Goal: Transaction & Acquisition: Purchase product/service

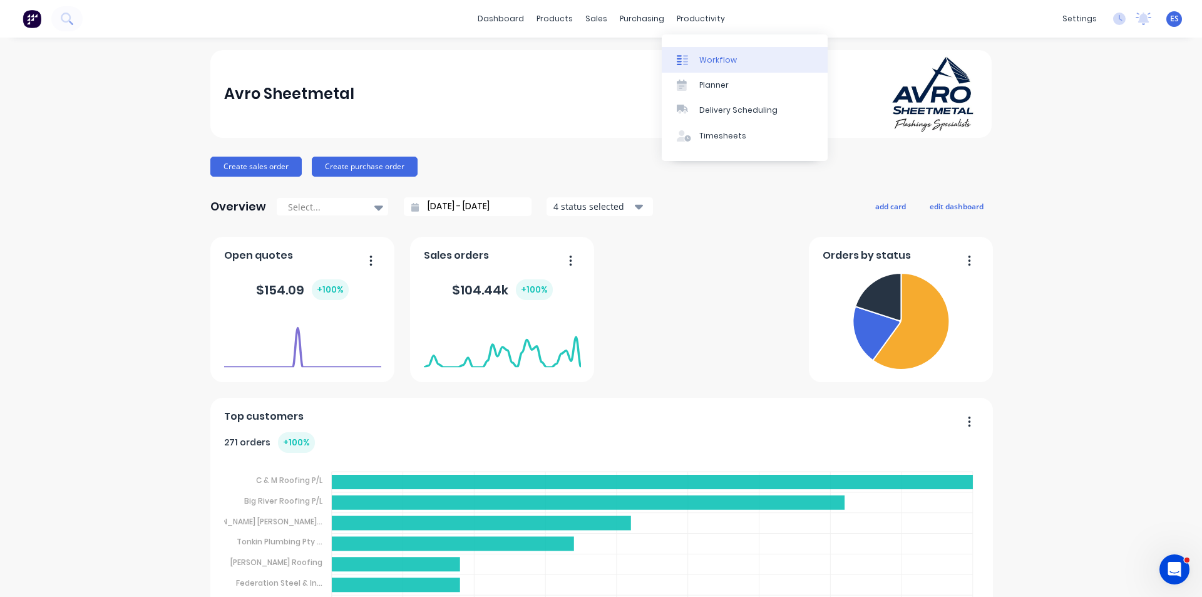
click at [704, 58] on div "Workflow" at bounding box center [718, 59] width 38 height 11
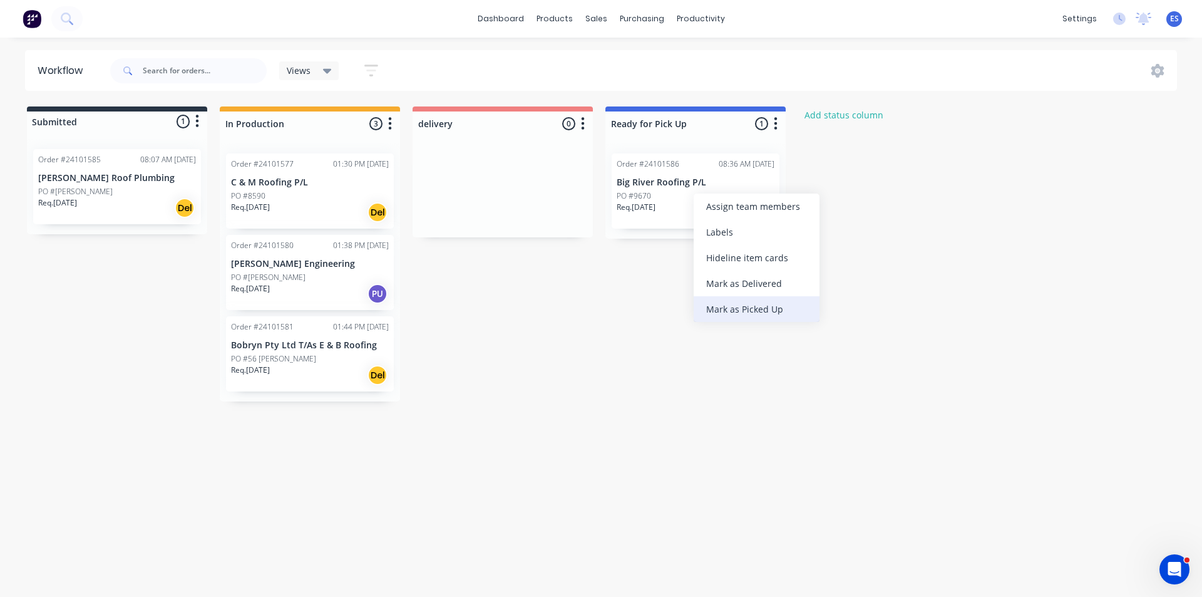
click at [748, 315] on div "Mark as Picked Up" at bounding box center [757, 309] width 126 height 26
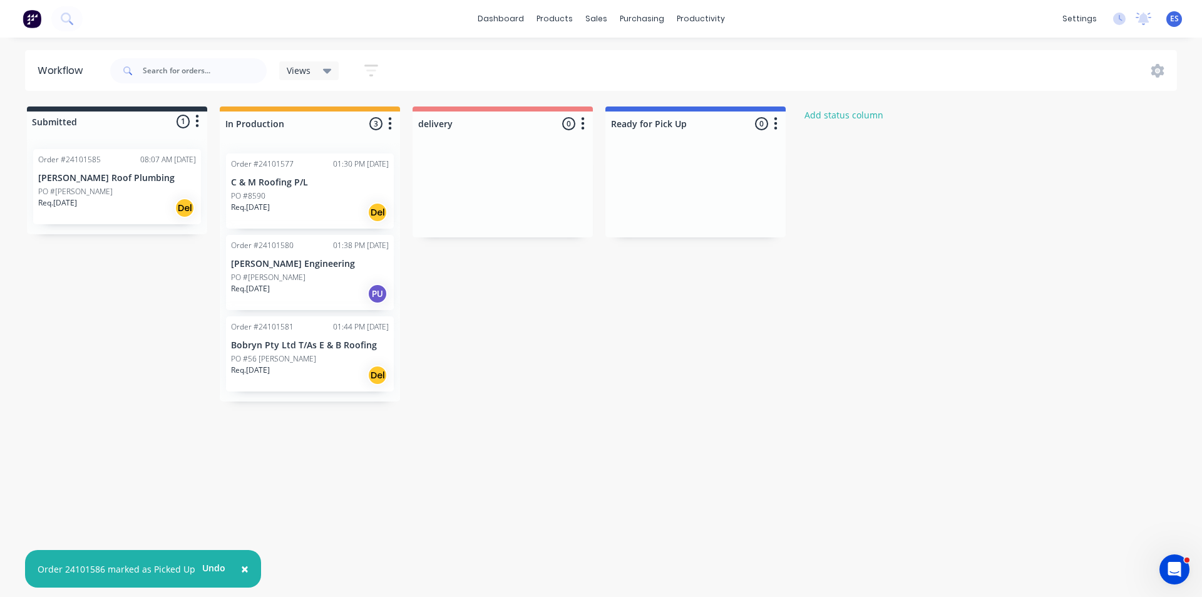
click at [287, 218] on div "Req. [DATE] Del" at bounding box center [310, 212] width 158 height 21
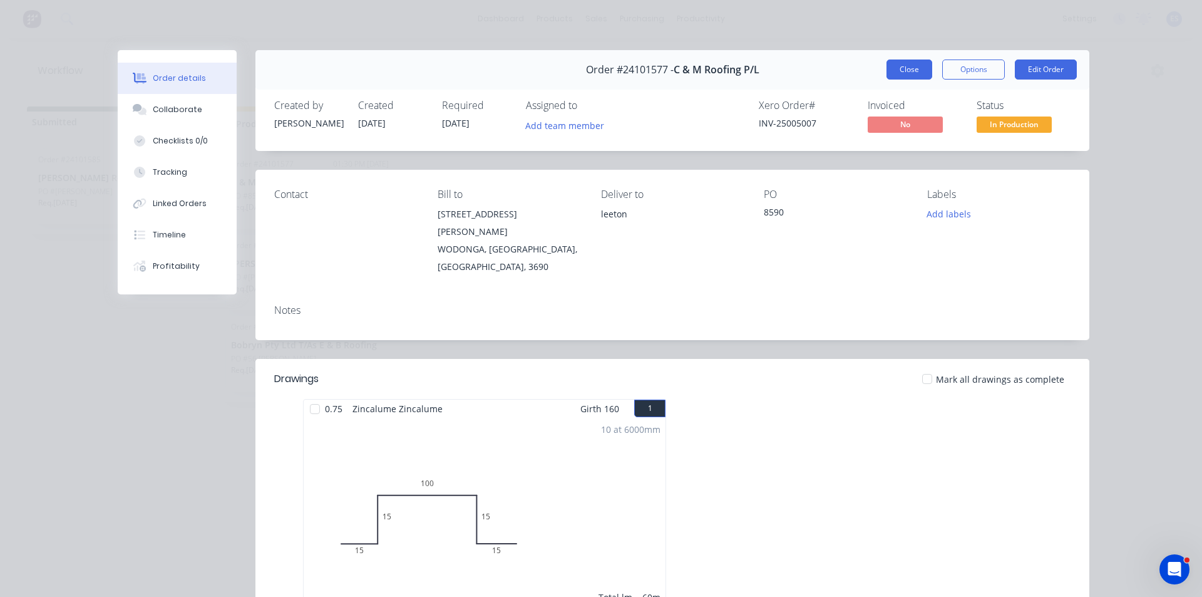
click at [897, 75] on button "Close" at bounding box center [910, 69] width 46 height 20
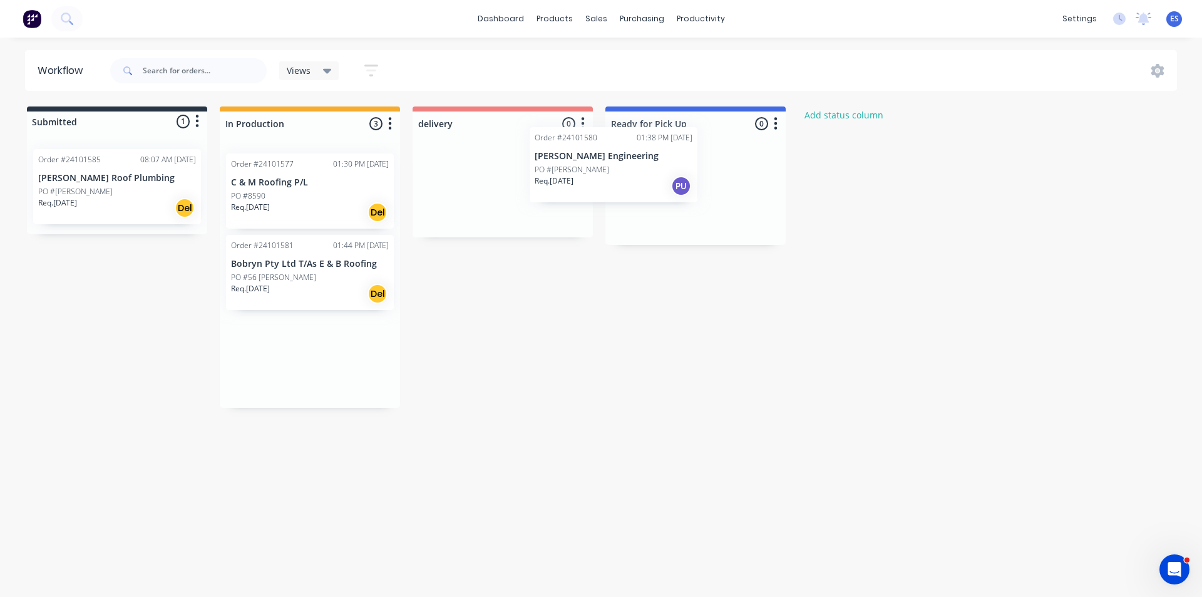
drag, startPoint x: 294, startPoint y: 291, endPoint x: 673, endPoint y: 167, distance: 398.4
click at [673, 167] on div "Submitted 1 Status colour #273444 hex #273444 Save Cancel Summaries Total order…" at bounding box center [581, 256] width 1180 height 301
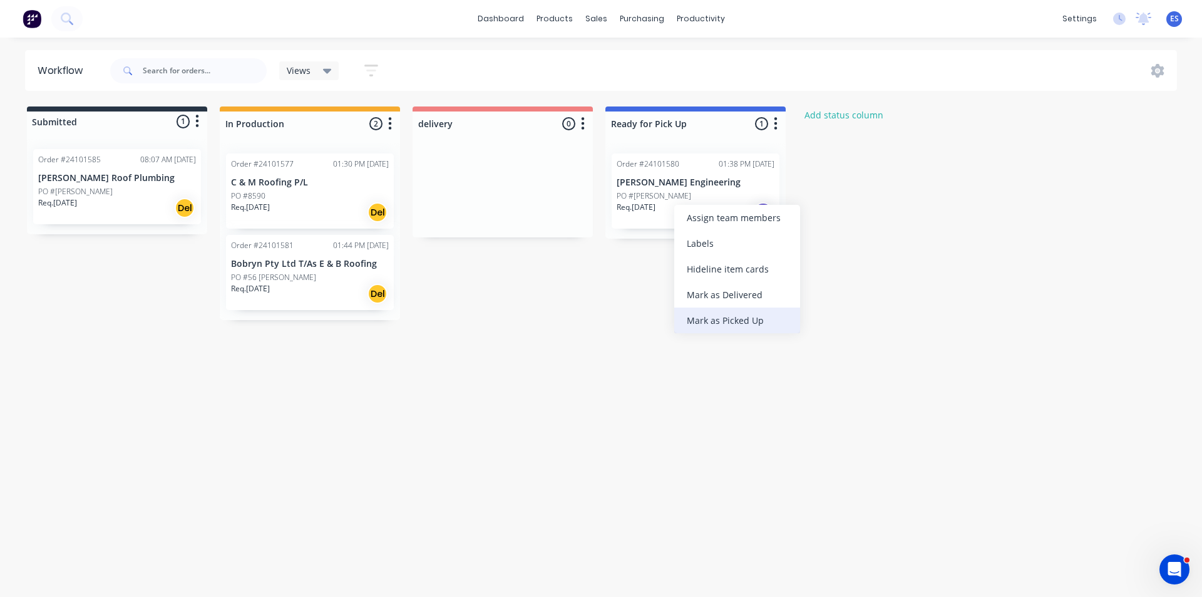
click at [730, 320] on div "Mark as Picked Up" at bounding box center [737, 320] width 126 height 26
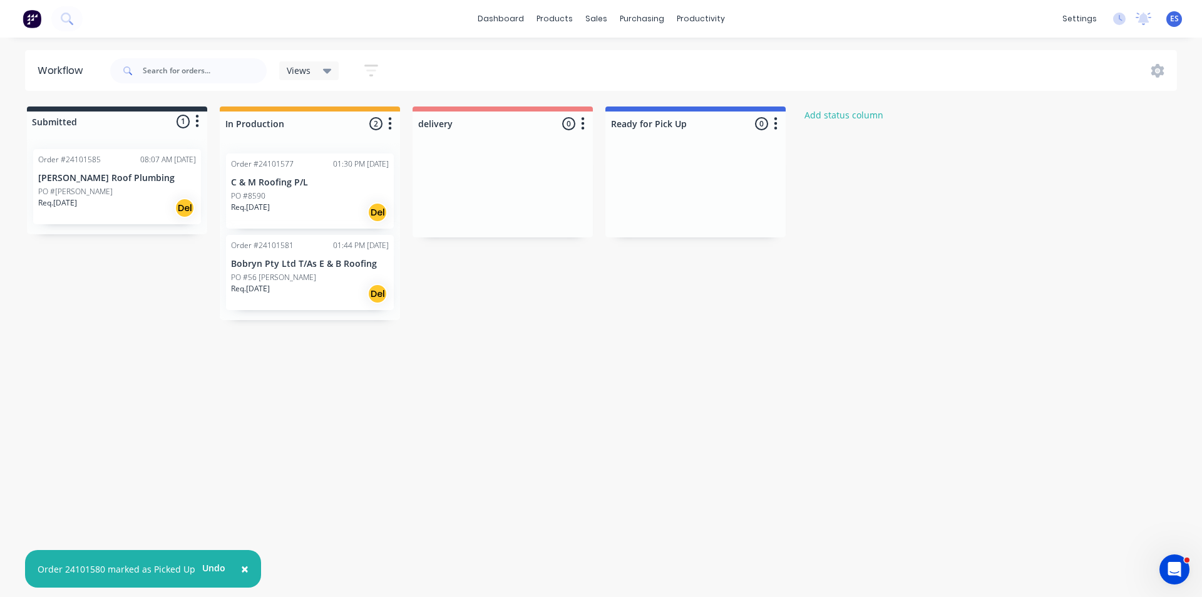
click at [116, 204] on div "Req. [DATE] Del" at bounding box center [117, 207] width 158 height 21
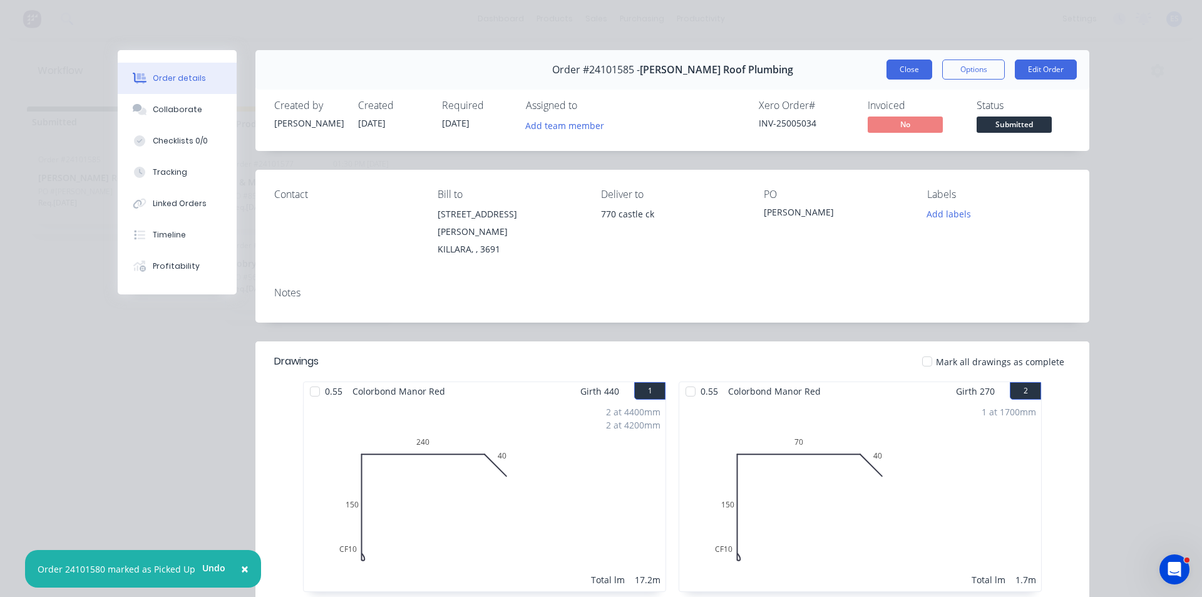
click at [907, 70] on button "Close" at bounding box center [910, 69] width 46 height 20
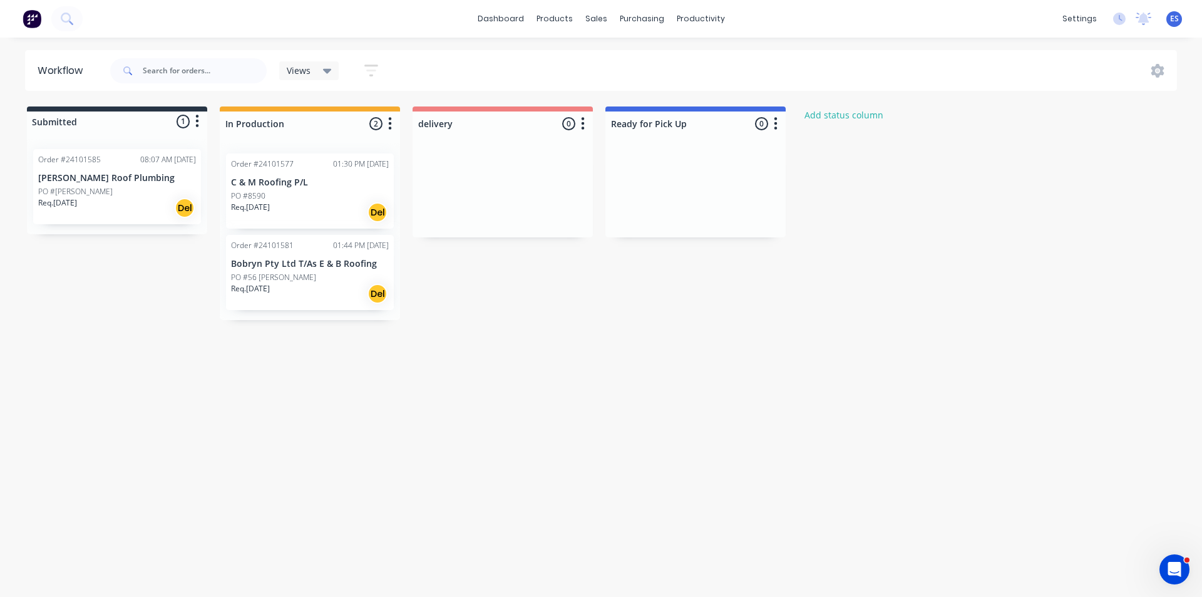
click at [30, 22] on img at bounding box center [32, 18] width 19 height 19
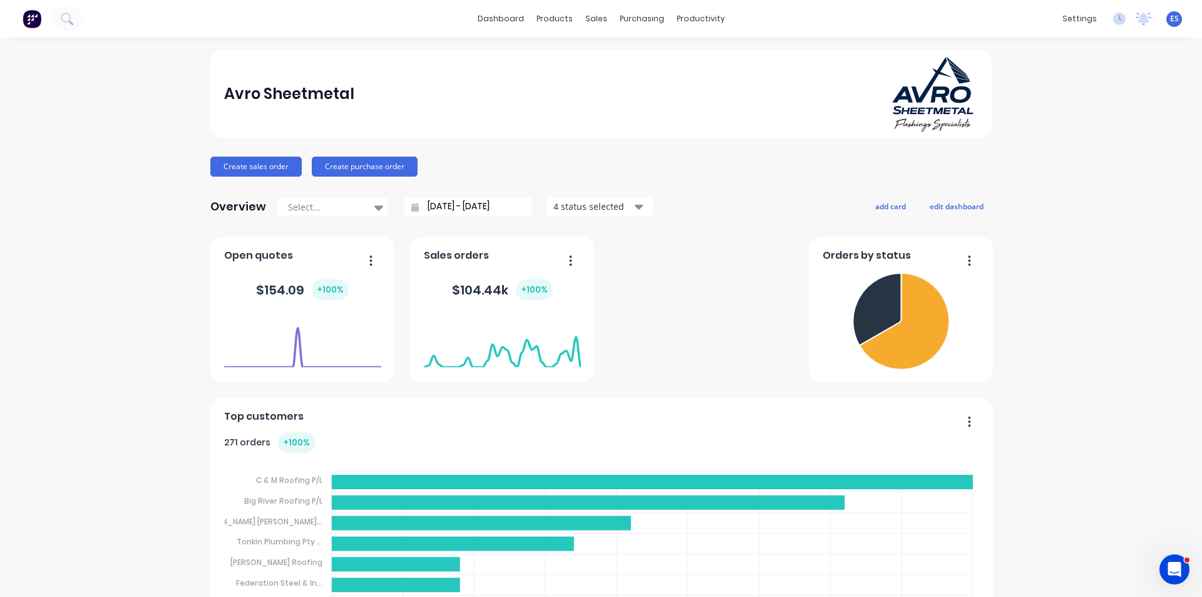
click at [730, 56] on div "Workflow" at bounding box center [718, 59] width 38 height 11
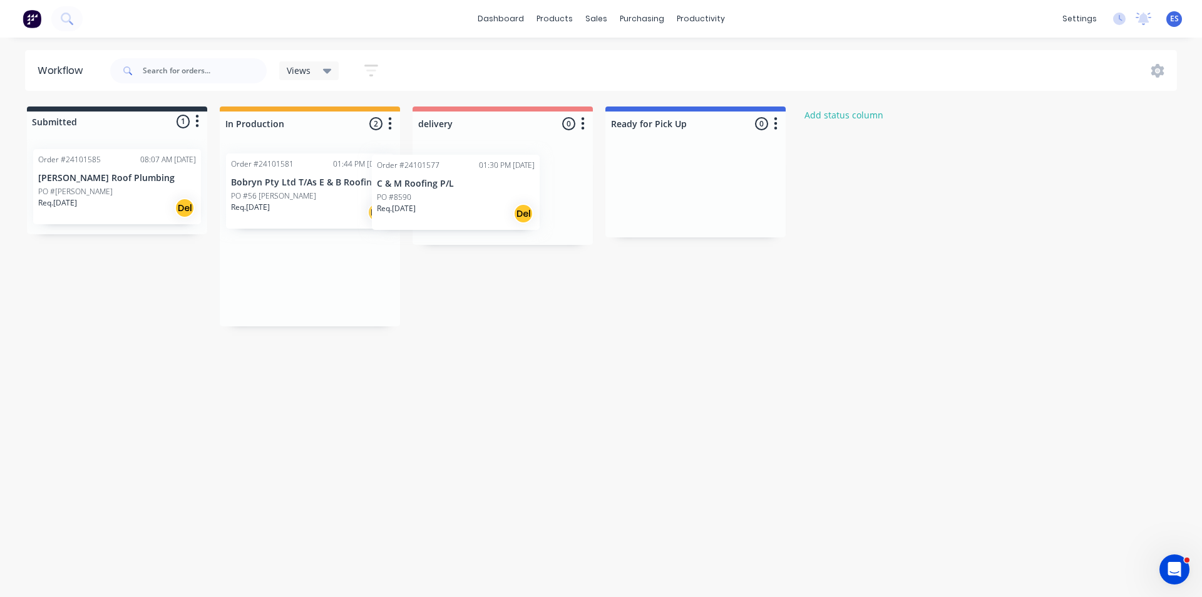
drag, startPoint x: 271, startPoint y: 200, endPoint x: 461, endPoint y: 191, distance: 190.6
click at [460, 193] on div "Submitted 1 Status colour #273444 hex #273444 Save Cancel Summaries Total order…" at bounding box center [581, 216] width 1180 height 220
click at [21, 21] on button at bounding box center [32, 18] width 26 height 25
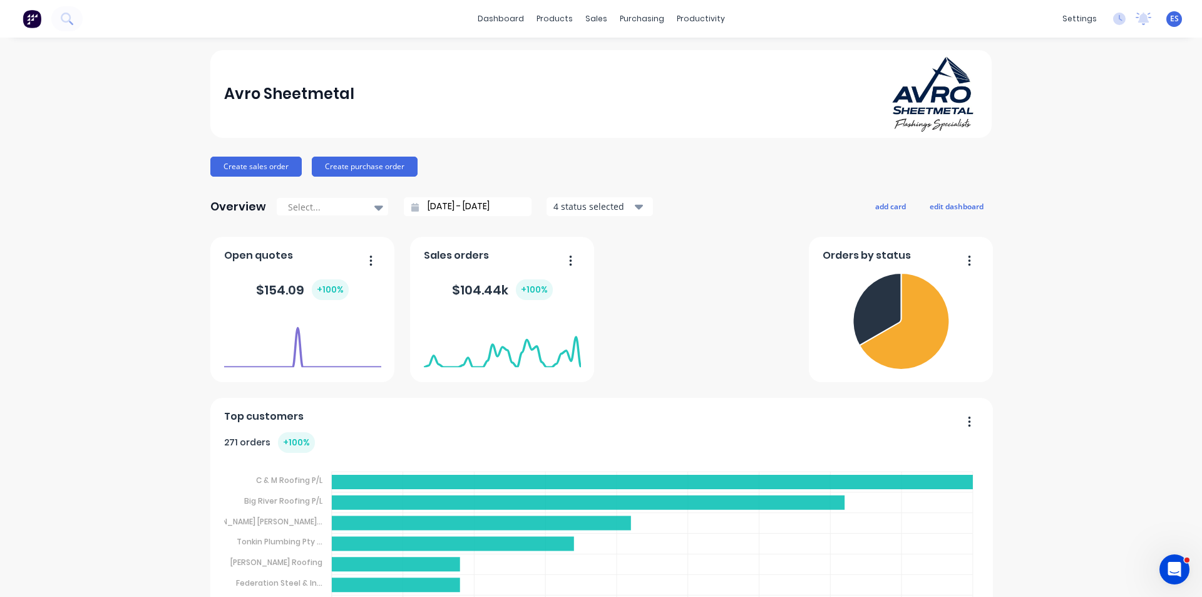
click at [249, 166] on button "Create sales order" at bounding box center [255, 167] width 91 height 20
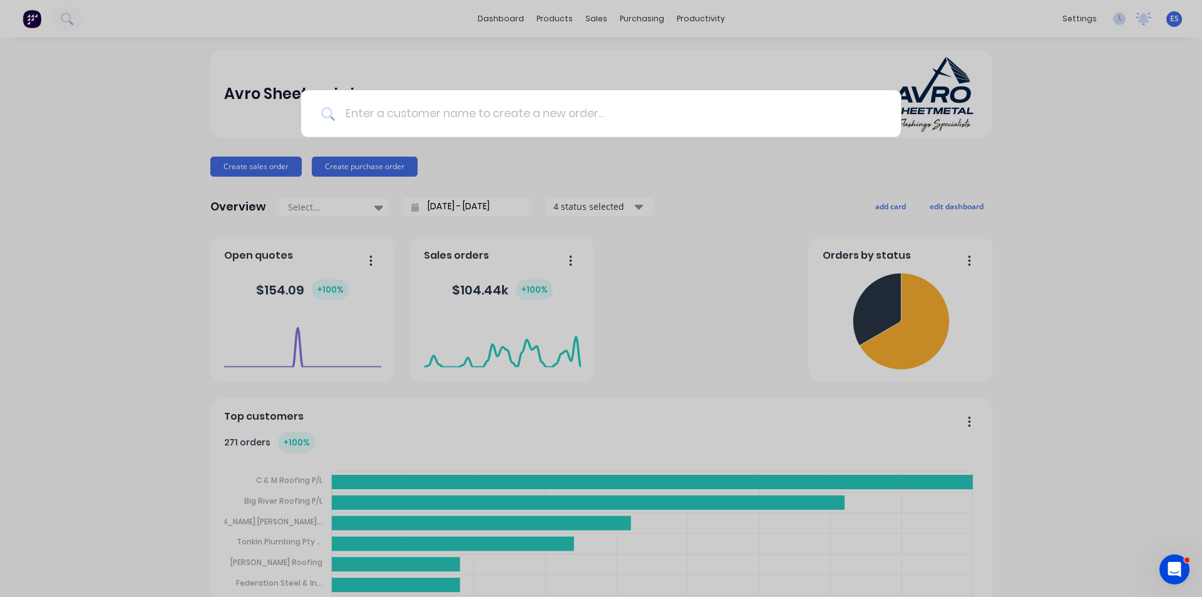
click at [360, 112] on input at bounding box center [608, 113] width 546 height 47
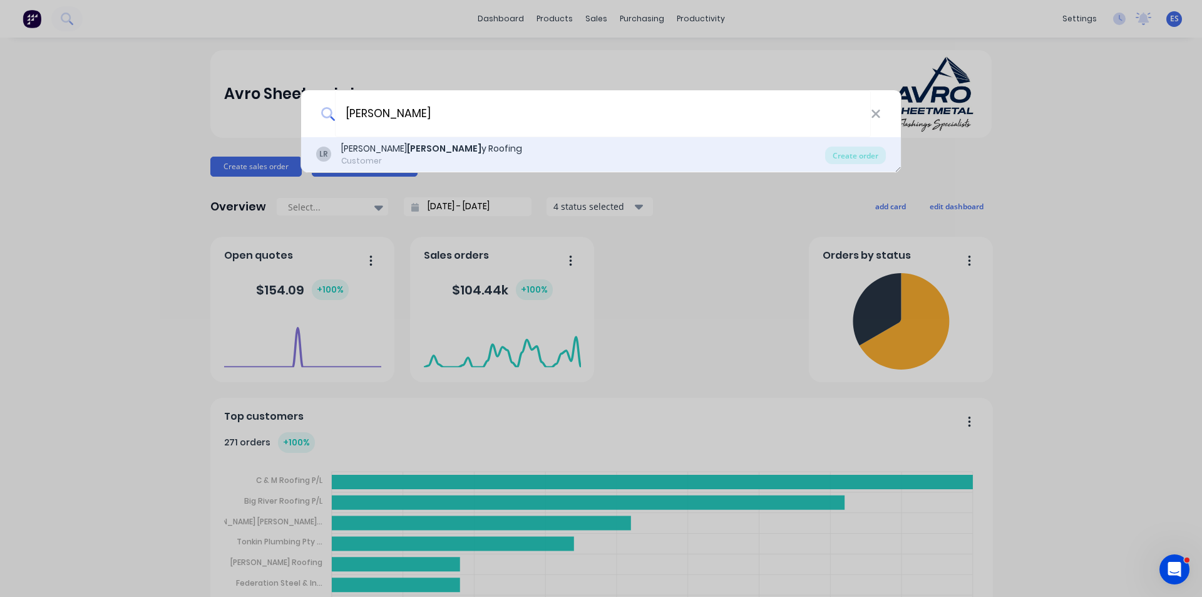
type input "[PERSON_NAME]"
click at [432, 149] on div "LR [PERSON_NAME] y Roofing Customer" at bounding box center [570, 154] width 509 height 24
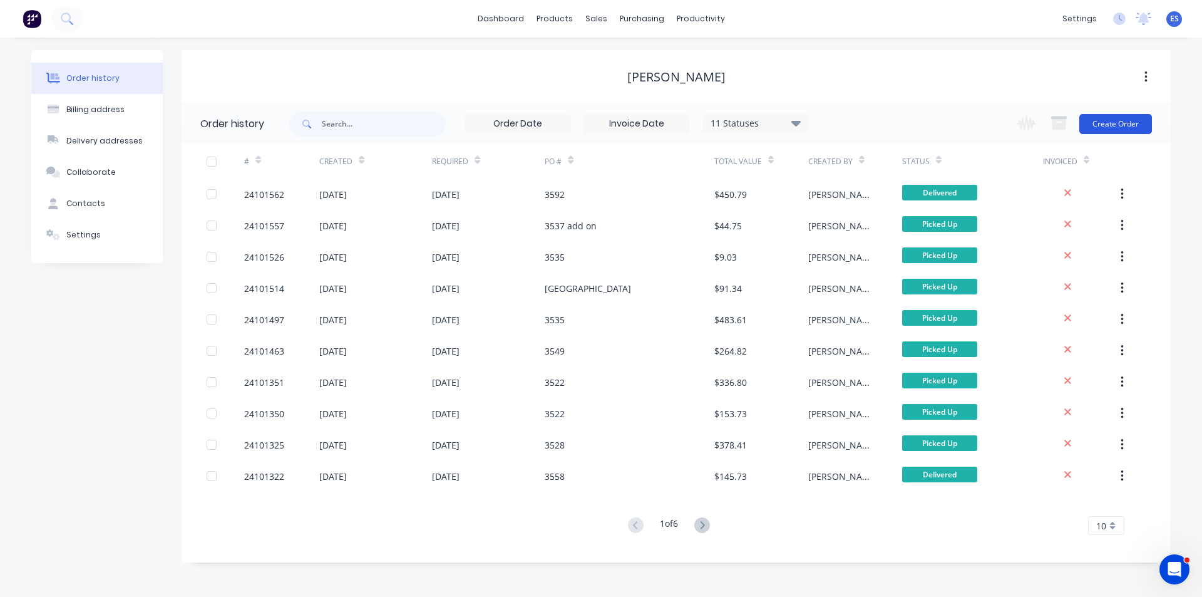
click at [1117, 126] on button "Create Order" at bounding box center [1116, 124] width 73 height 20
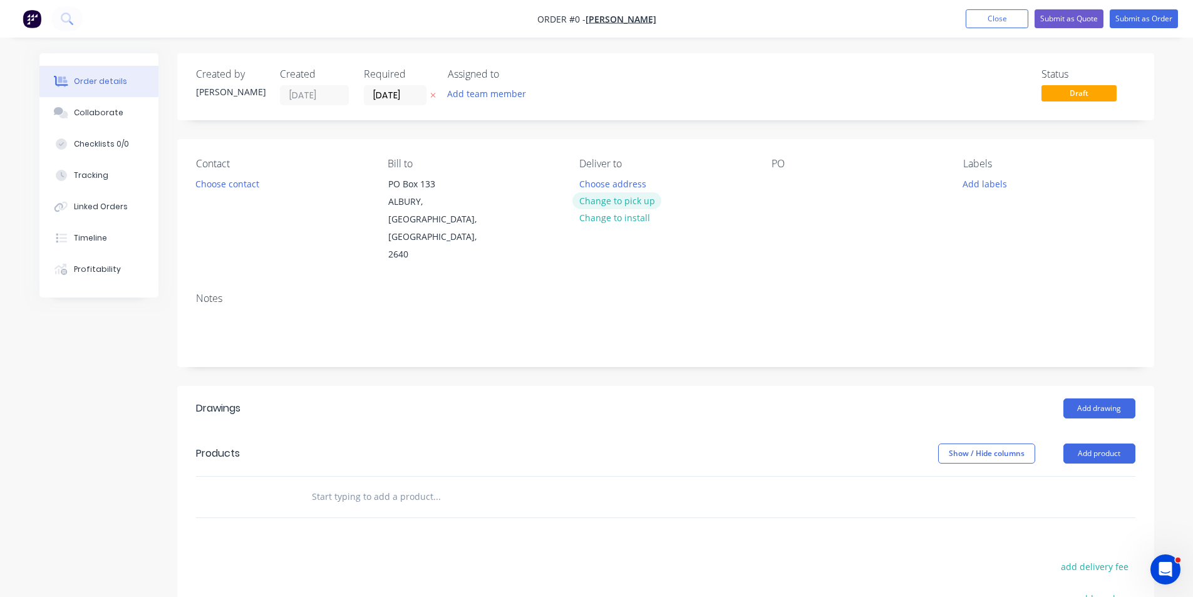
click at [624, 204] on button "Change to pick up" at bounding box center [616, 200] width 89 height 17
click at [245, 180] on button "Choose contact" at bounding box center [226, 183] width 77 height 17
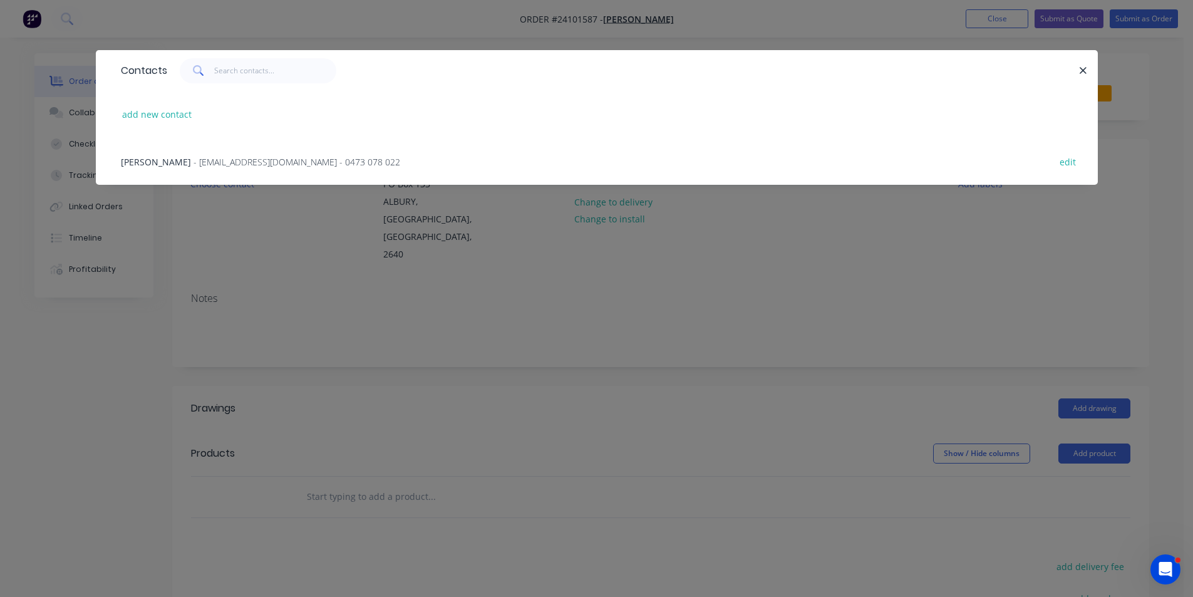
click at [247, 160] on span "- [EMAIL_ADDRESS][DOMAIN_NAME] - 0473 078 022" at bounding box center [296, 162] width 207 height 12
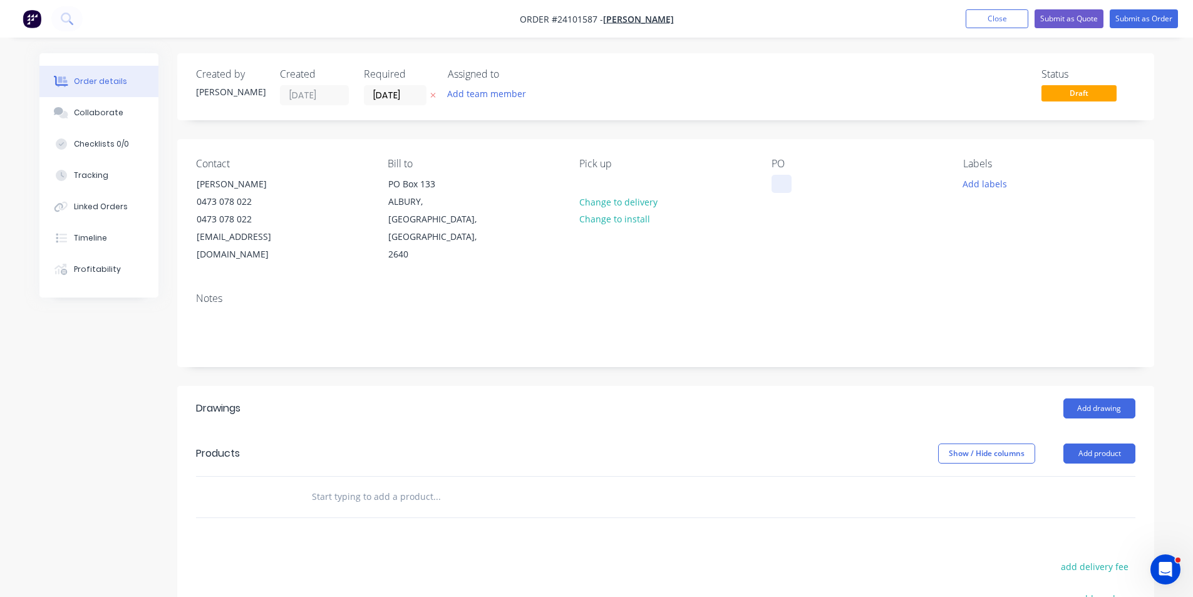
click at [785, 182] on div at bounding box center [781, 184] width 20 height 18
click at [1104, 398] on button "Add drawing" at bounding box center [1099, 408] width 72 height 20
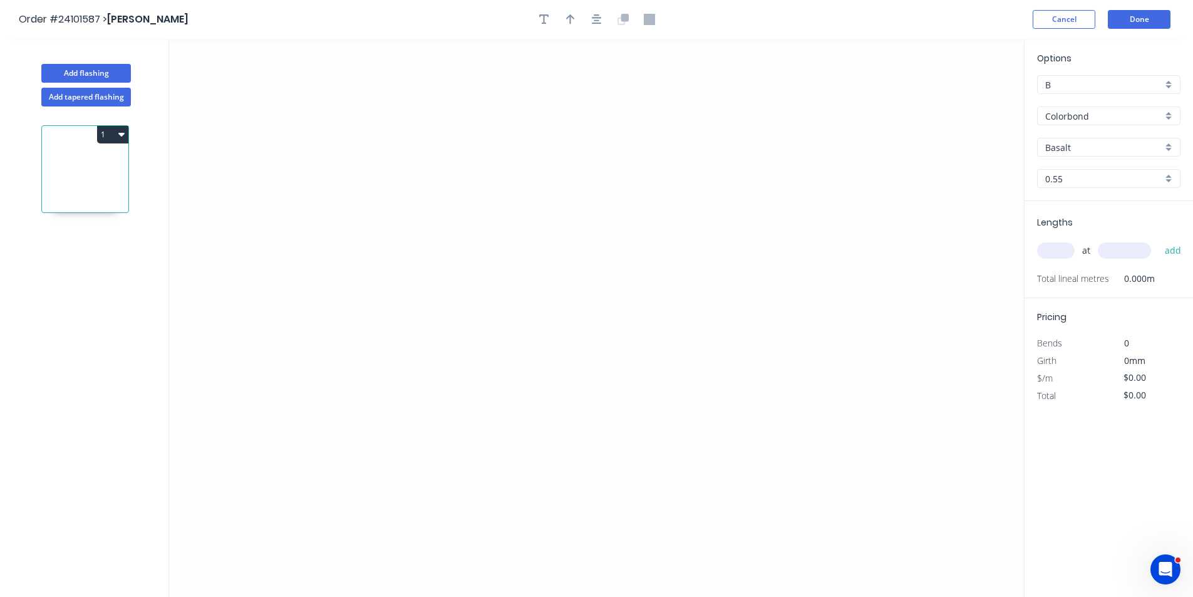
click at [1082, 153] on input "Basalt" at bounding box center [1103, 147] width 117 height 13
click at [1070, 192] on div "Night Sky" at bounding box center [1109, 193] width 142 height 22
type input "Night Sky"
click at [474, 154] on icon "0" at bounding box center [596, 318] width 855 height 558
click at [467, 304] on icon "0" at bounding box center [596, 318] width 855 height 558
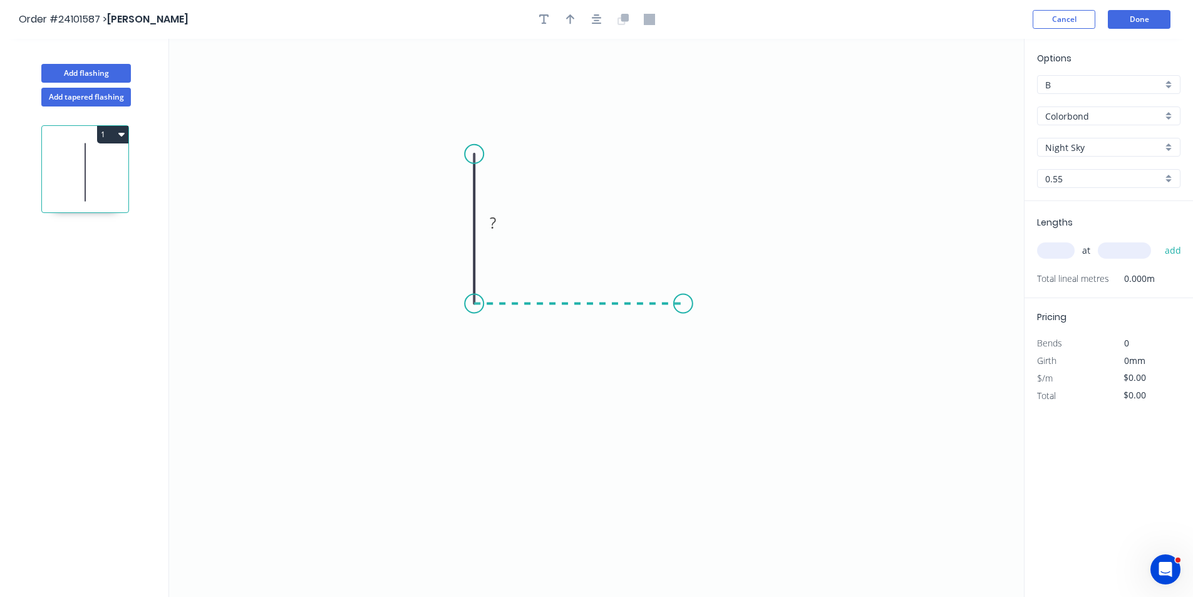
click at [683, 296] on icon "0 ?" at bounding box center [596, 318] width 855 height 558
click at [723, 349] on icon "0 ? ?" at bounding box center [596, 318] width 855 height 558
click at [726, 310] on rect at bounding box center [716, 305] width 25 height 18
click at [577, 312] on tspan "?" at bounding box center [578, 316] width 6 height 21
click at [451, 215] on rect at bounding box center [455, 224] width 25 height 18
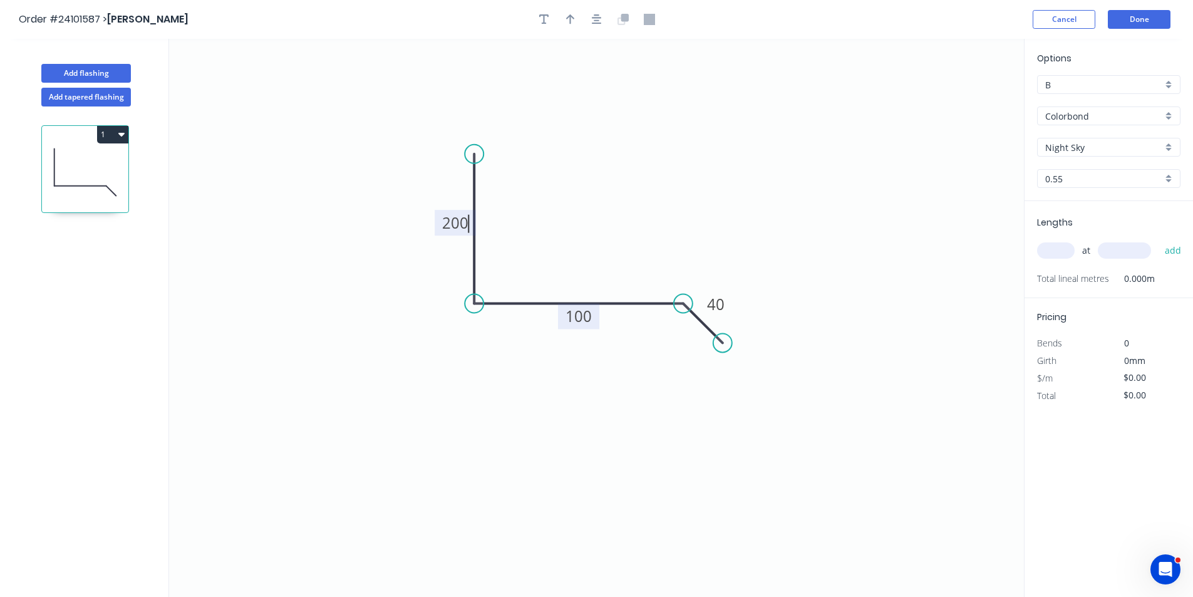
click at [1063, 244] on input "text" at bounding box center [1056, 250] width 38 height 16
type input "$13.11"
type input "1"
click at [1110, 249] on input "text" at bounding box center [1124, 250] width 53 height 16
type input "1600"
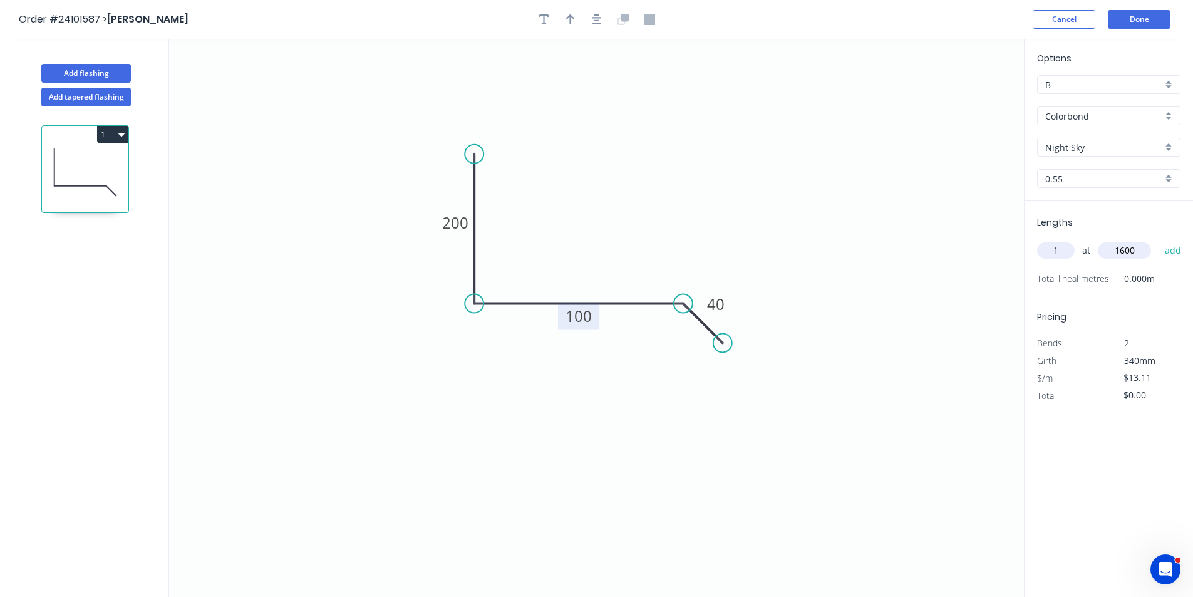
click at [1158, 240] on button "add" at bounding box center [1172, 250] width 29 height 21
type input "$20.98"
click at [1158, 18] on button "Done" at bounding box center [1139, 19] width 63 height 19
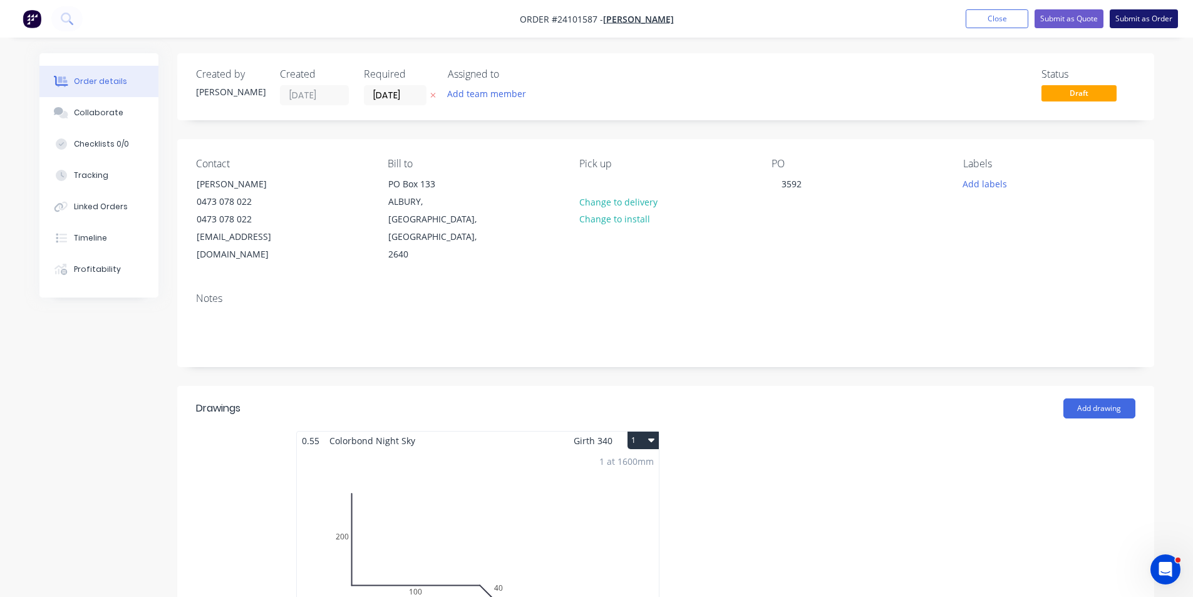
click at [1143, 21] on button "Submit as Order" at bounding box center [1144, 18] width 68 height 19
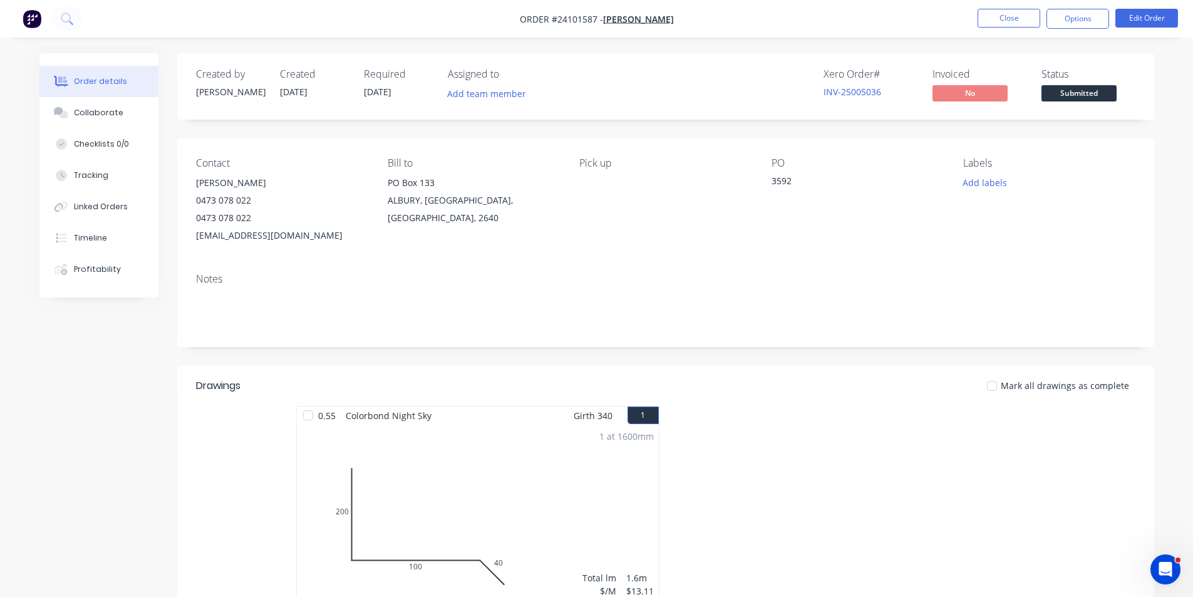
click at [35, 24] on img "button" at bounding box center [32, 18] width 19 height 19
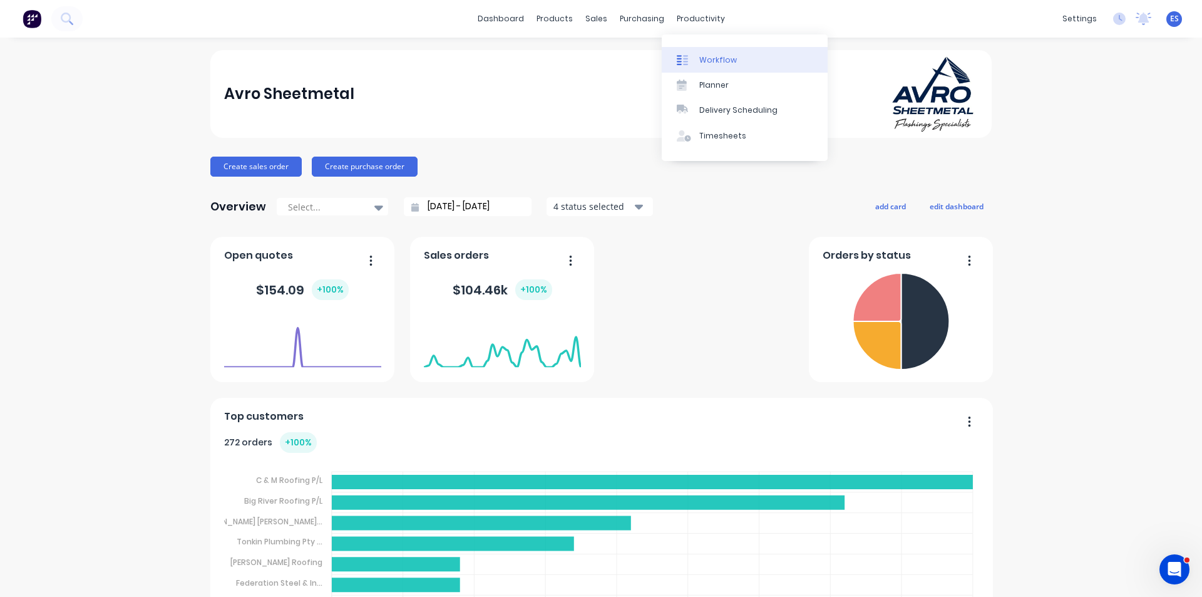
click at [716, 66] on link "Workflow" at bounding box center [745, 59] width 166 height 25
